Goal: Information Seeking & Learning: Check status

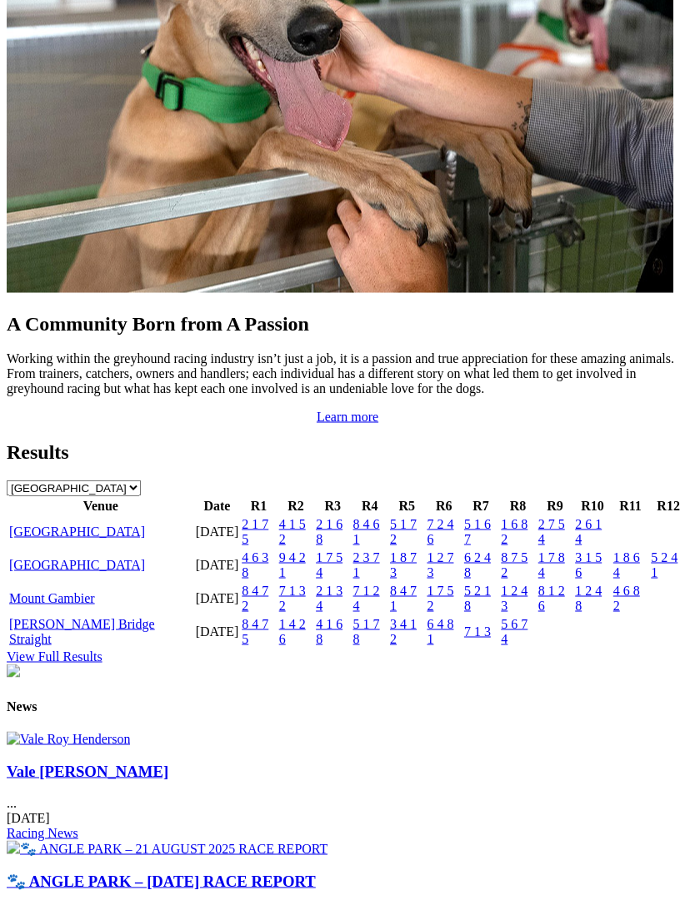
scroll to position [1516, 0]
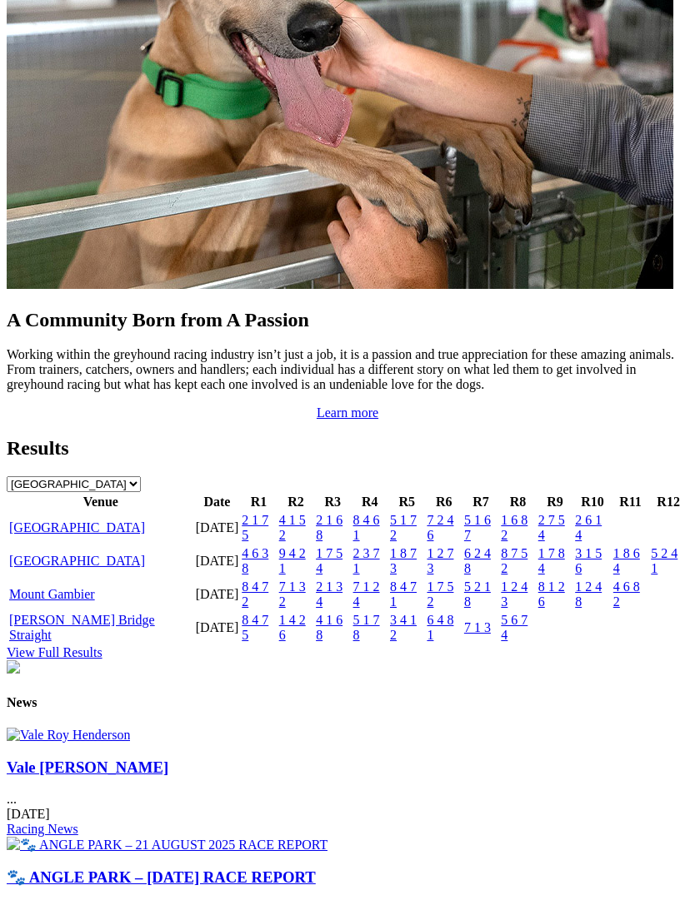
click at [63, 535] on link "[GEOGRAPHIC_DATA]" at bounding box center [77, 528] width 136 height 14
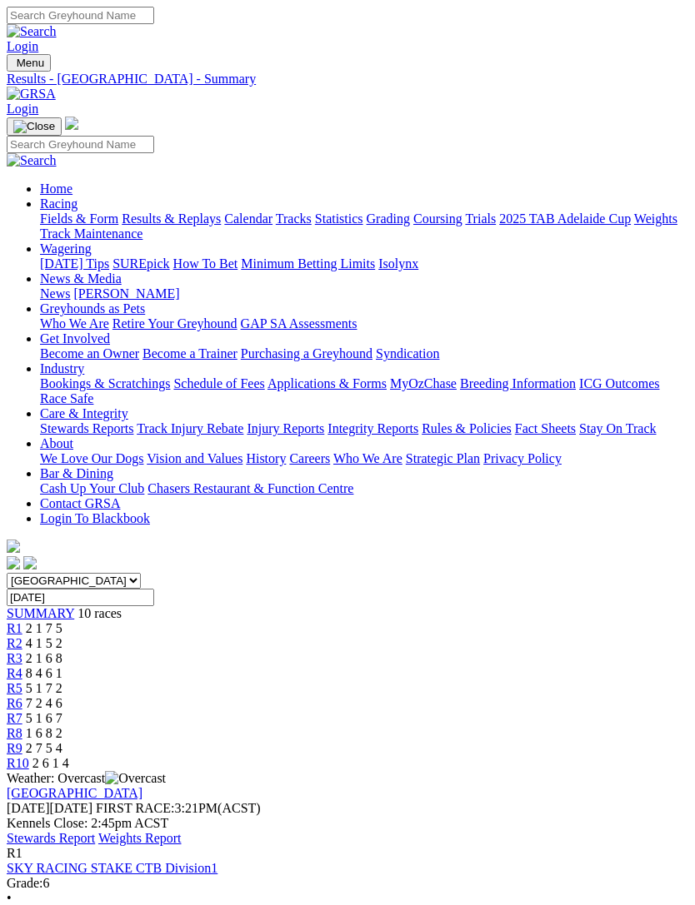
click at [62, 726] on span "1 6 8 2" at bounding box center [44, 733] width 37 height 14
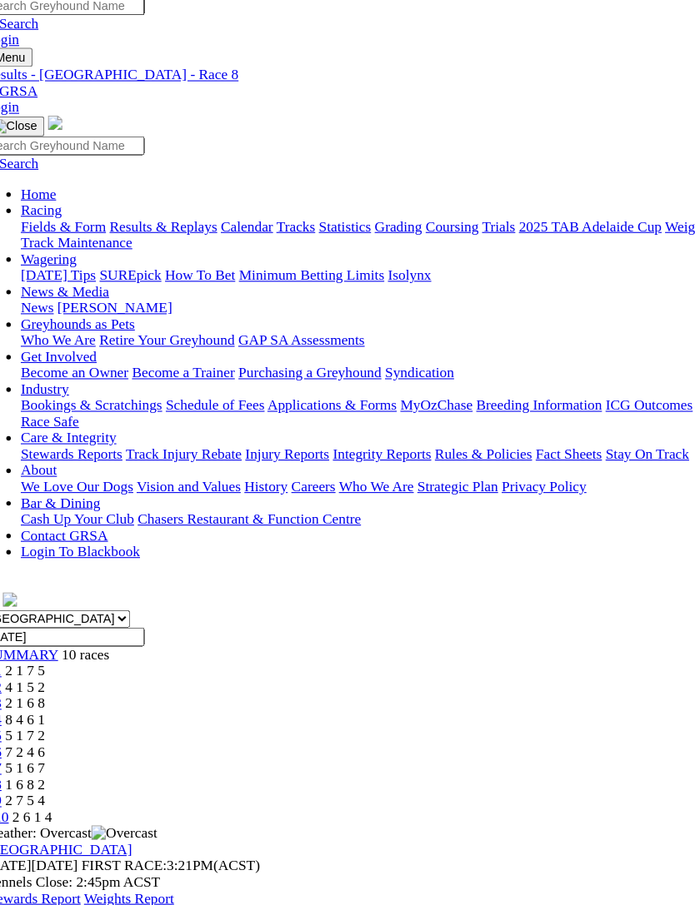
click at [13, 67] on img "Toggle navigation" at bounding box center [13, 67] width 0 height 0
click at [224, 226] on link "Calendar" at bounding box center [248, 219] width 48 height 14
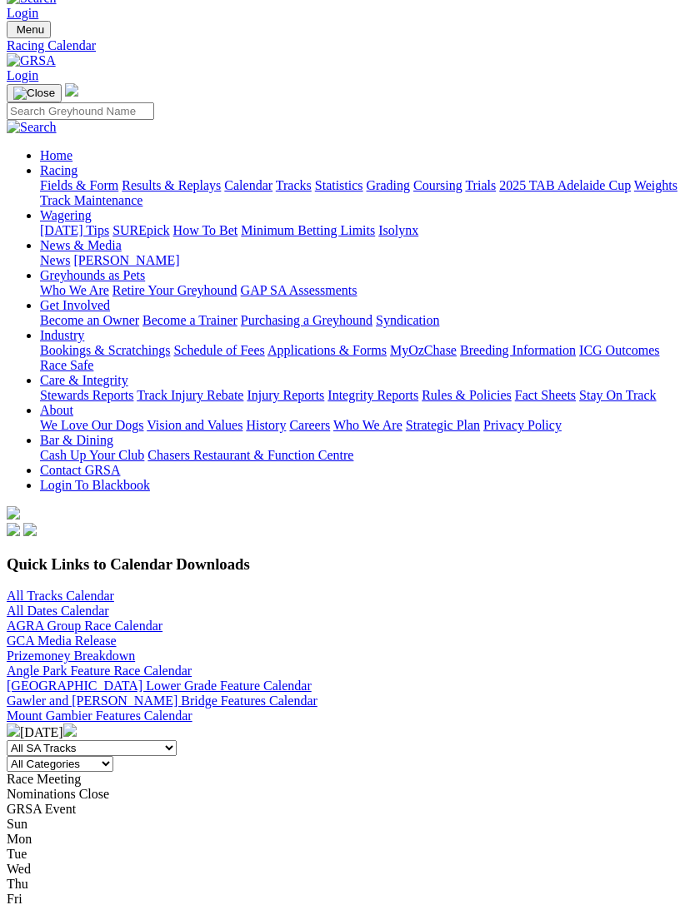
scroll to position [37, 0]
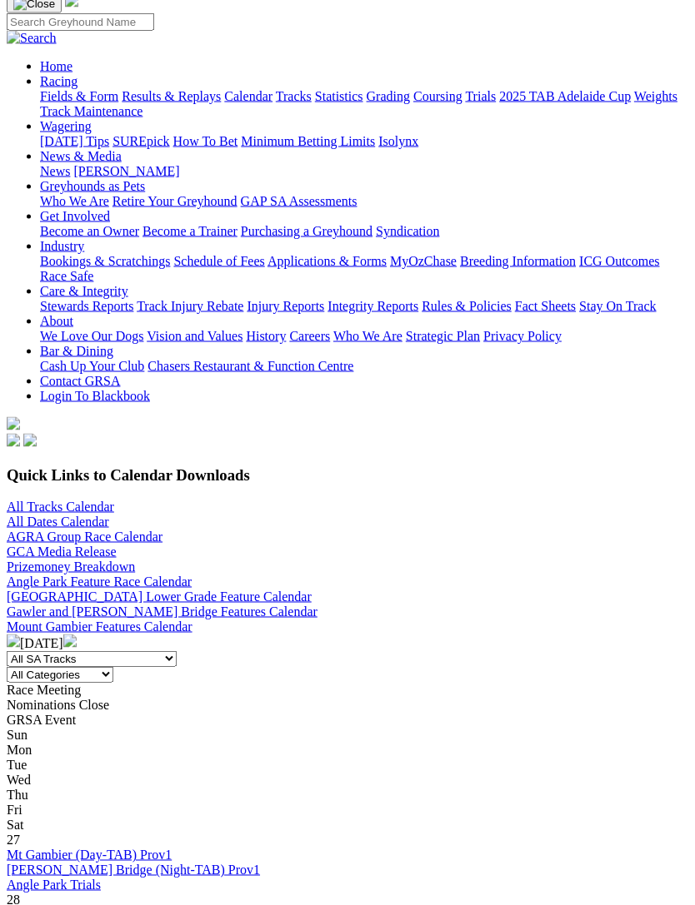
scroll to position [155, 0]
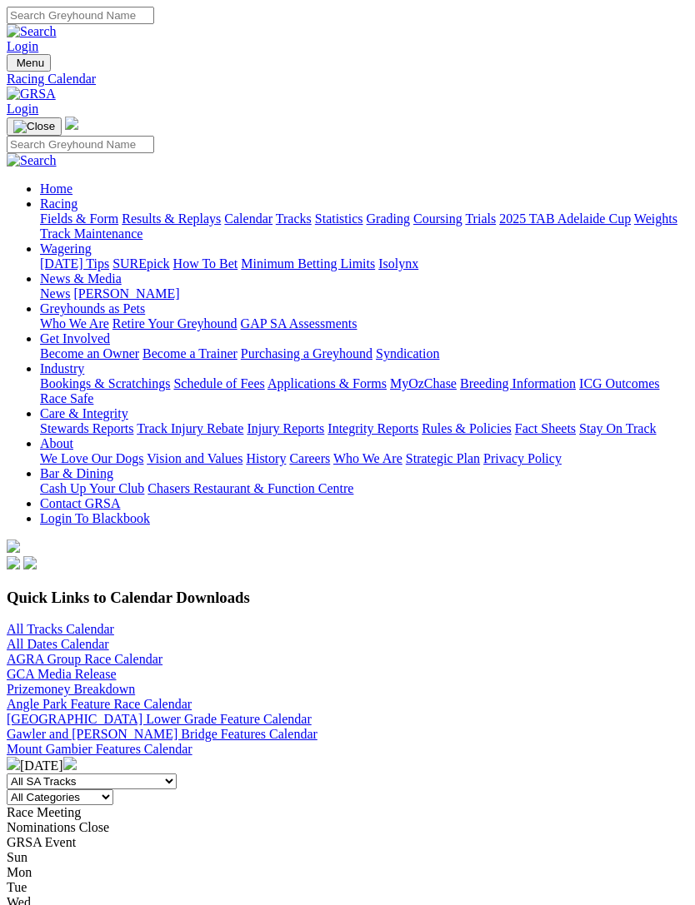
scroll to position [209, 0]
